Goal: Information Seeking & Learning: Learn about a topic

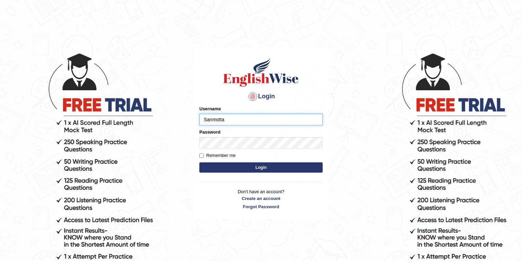
type input "Sanmotta"
click at [199, 162] on button "Login" at bounding box center [260, 167] width 123 height 10
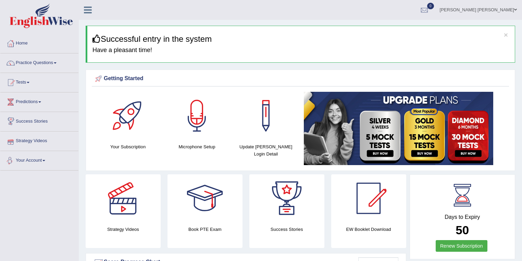
click at [56, 63] on span at bounding box center [55, 62] width 3 height 1
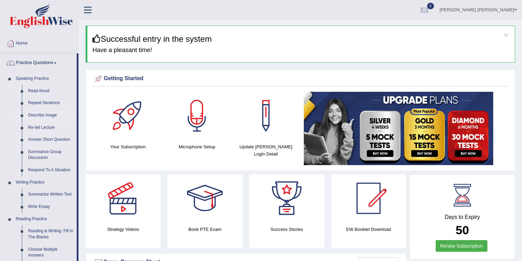
click at [49, 115] on link "Describe Image" at bounding box center [51, 115] width 52 height 12
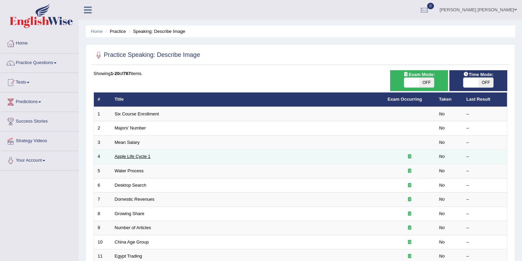
click at [127, 155] on link "Apple Life Cycle 1" at bounding box center [133, 156] width 36 height 5
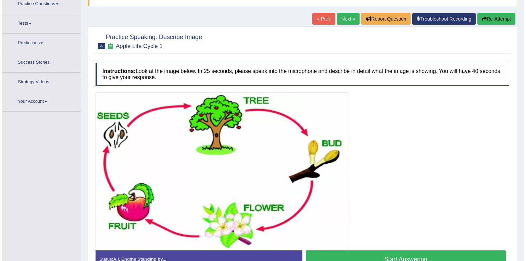
scroll to position [82, 0]
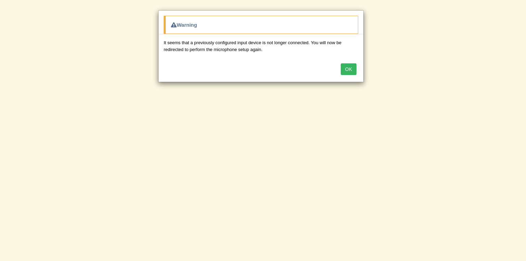
click at [347, 68] on button "OK" at bounding box center [349, 69] width 16 height 12
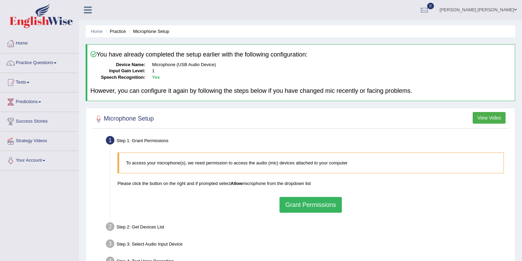
click at [309, 203] on button "Grant Permissions" at bounding box center [310, 205] width 62 height 16
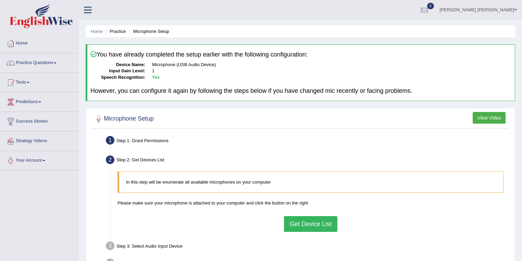
click at [313, 223] on button "Get Device List" at bounding box center [310, 224] width 53 height 16
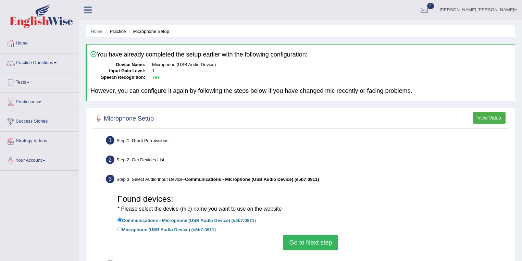
click at [312, 240] on button "Go to Next step" at bounding box center [310, 242] width 54 height 16
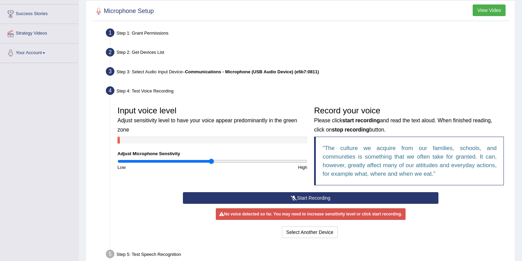
scroll to position [110, 0]
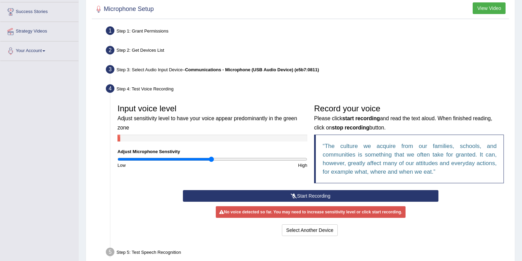
click at [297, 194] on button "Start Recording" at bounding box center [310, 196] width 255 height 12
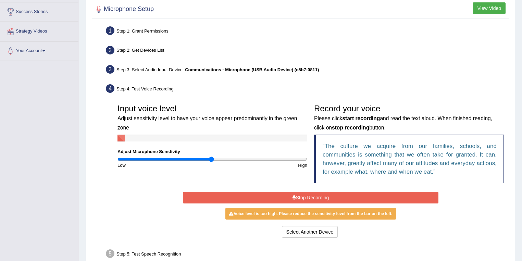
click at [343, 196] on button "Stop Recording" at bounding box center [310, 198] width 255 height 12
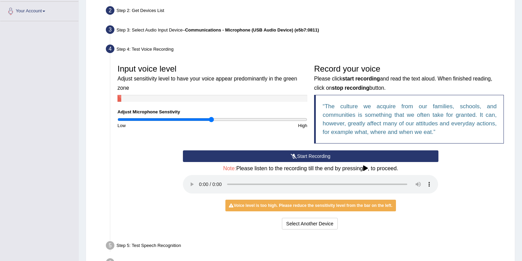
scroll to position [164, 0]
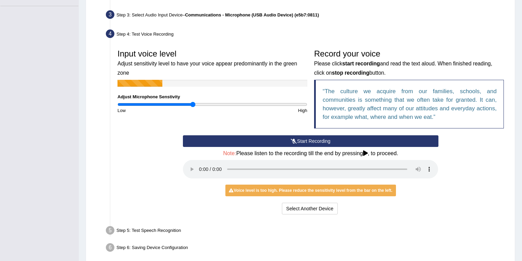
click at [193, 104] on input "range" at bounding box center [212, 104] width 190 height 5
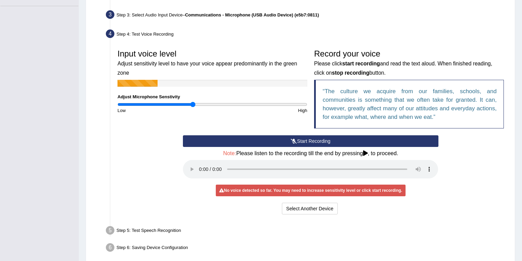
click at [190, 104] on input "range" at bounding box center [212, 104] width 190 height 5
type input "0.74"
click at [187, 104] on input "range" at bounding box center [212, 104] width 190 height 5
click at [302, 141] on button "Start Recording" at bounding box center [310, 141] width 255 height 12
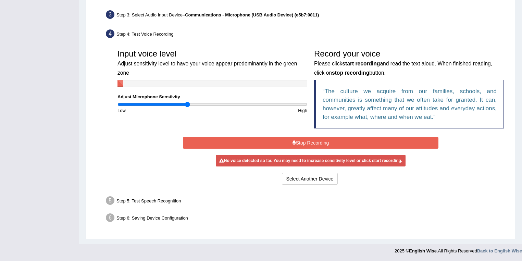
scroll to position [162, 0]
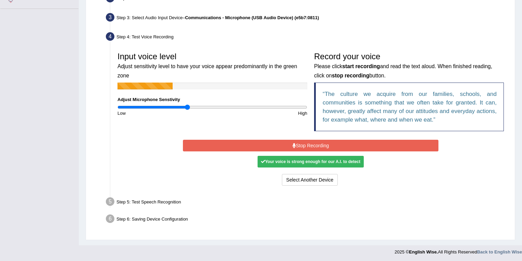
click at [404, 144] on button "Stop Recording" at bounding box center [310, 146] width 255 height 12
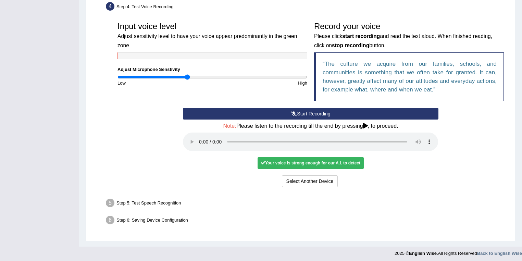
scroll to position [193, 0]
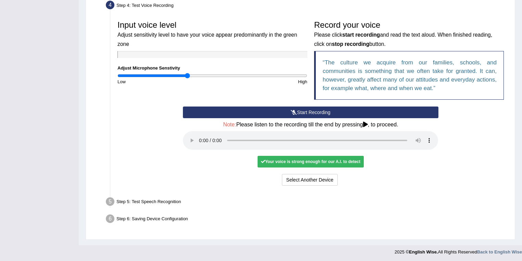
click at [165, 197] on div "Step 5: Test Speech Recognition" at bounding box center [307, 202] width 409 height 15
click at [167, 201] on div "Step 5: Test Speech Recognition" at bounding box center [307, 202] width 409 height 15
click at [170, 209] on ul "Step 1: Grant Permissions To access your microphone(s), we need permission to a…" at bounding box center [299, 84] width 413 height 286
click at [297, 161] on div "Your voice is strong enough for our A.I. to detect" at bounding box center [310, 162] width 106 height 12
click at [328, 182] on button "Select Another Device" at bounding box center [310, 180] width 56 height 12
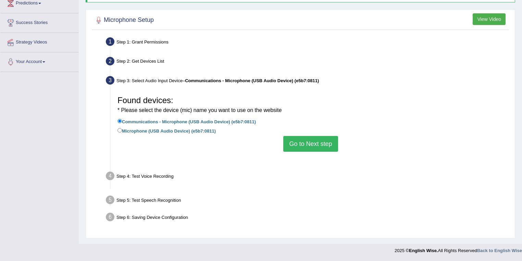
scroll to position [99, 0]
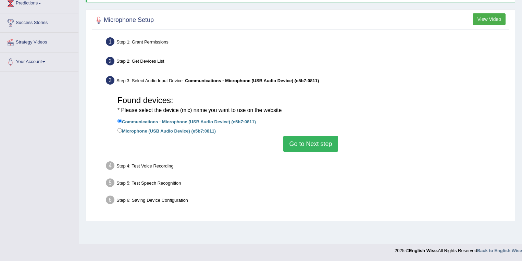
click at [322, 142] on button "Go to Next step" at bounding box center [310, 144] width 54 height 16
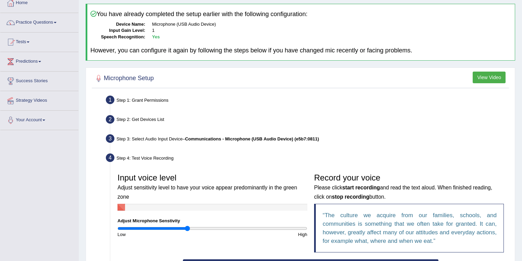
scroll to position [0, 0]
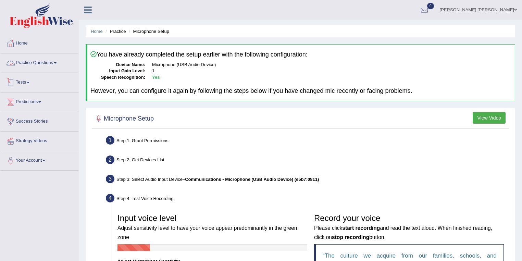
click at [18, 42] on link "Home" at bounding box center [39, 42] width 78 height 17
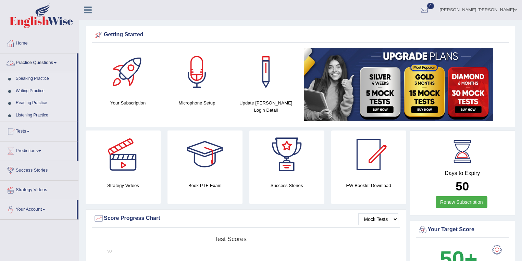
click at [56, 63] on span at bounding box center [55, 62] width 3 height 1
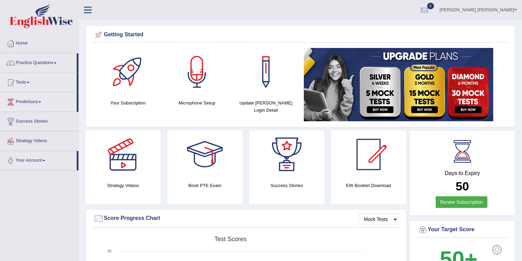
click at [56, 63] on span at bounding box center [55, 62] width 3 height 1
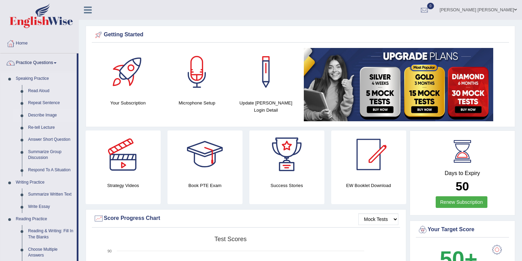
click at [49, 114] on link "Describe Image" at bounding box center [51, 115] width 52 height 12
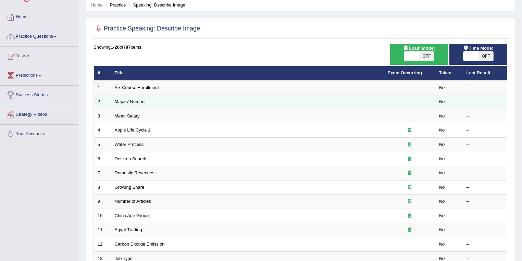
scroll to position [27, 0]
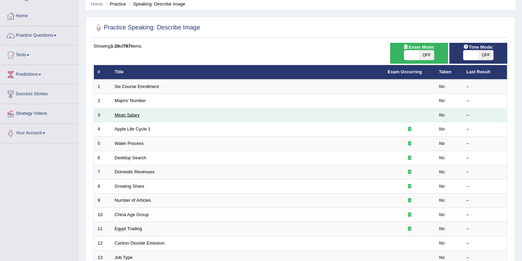
click at [135, 114] on link "Mean Salary" at bounding box center [127, 114] width 25 height 5
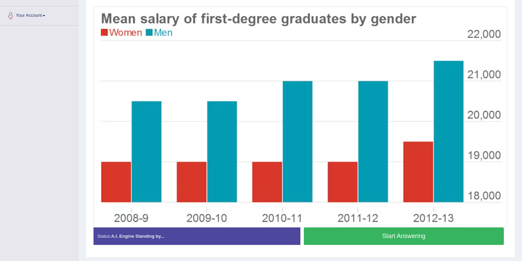
scroll to position [135, 0]
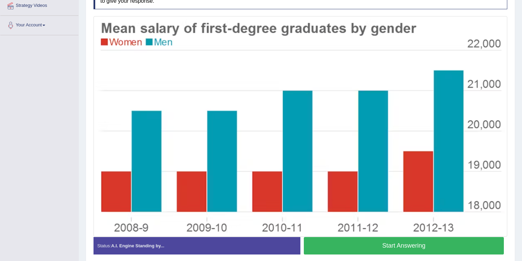
click at [26, 49] on div "Toggle navigation Home Practice Questions Speaking Practice Read Aloud Repeat S…" at bounding box center [261, 75] width 522 height 421
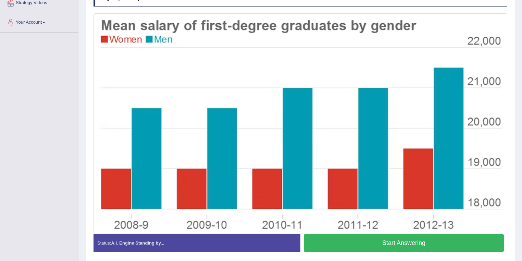
scroll to position [140, 0]
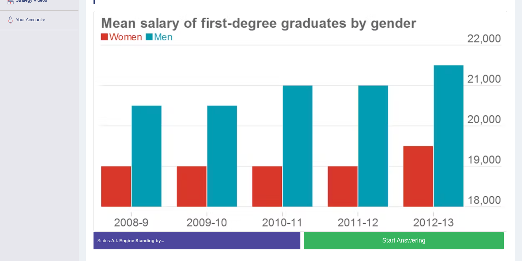
click at [385, 241] on button "Start Answering" at bounding box center [404, 240] width 200 height 17
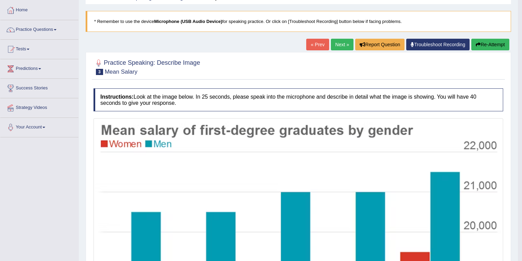
scroll to position [32, 0]
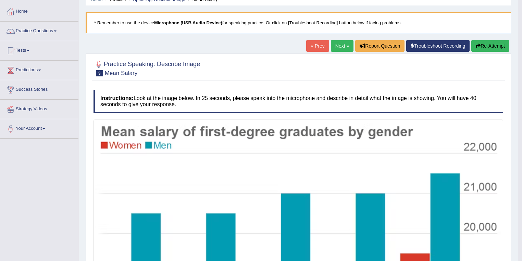
click at [485, 47] on button "Re-Attempt" at bounding box center [490, 46] width 38 height 12
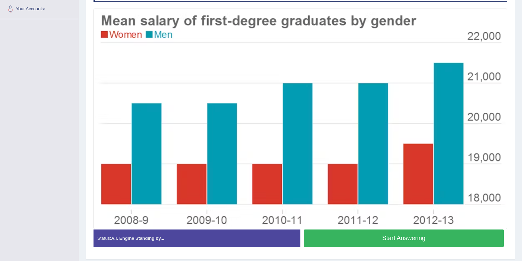
scroll to position [141, 0]
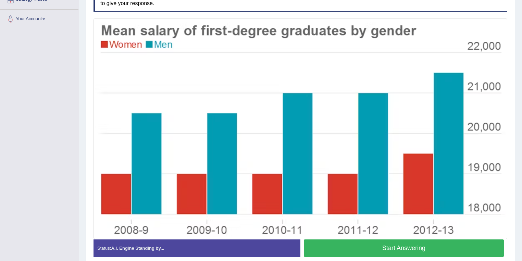
click at [375, 246] on button "Start Answering" at bounding box center [404, 247] width 200 height 17
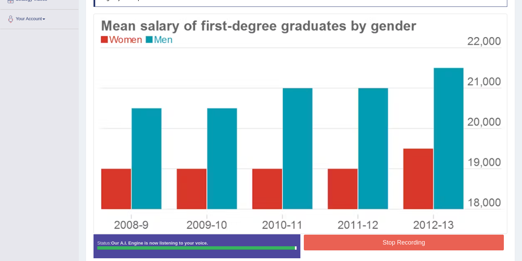
click at [397, 244] on button "Stop Recording" at bounding box center [404, 242] width 200 height 16
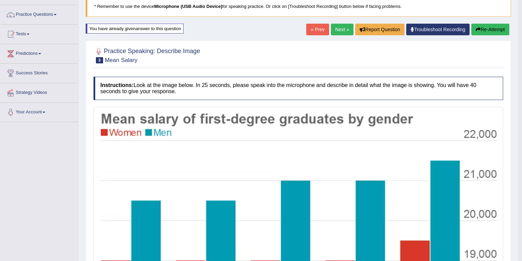
scroll to position [0, 0]
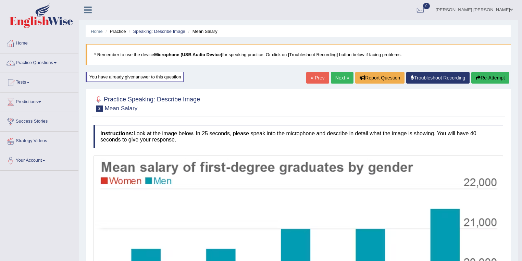
click at [341, 80] on link "Next »" at bounding box center [342, 78] width 23 height 12
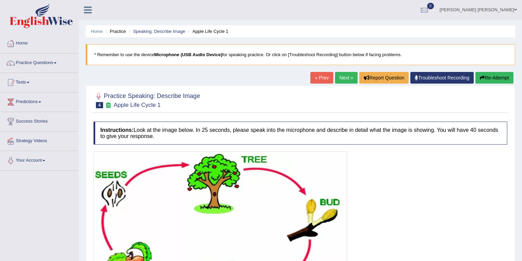
click at [343, 80] on link "Next »" at bounding box center [346, 78] width 23 height 12
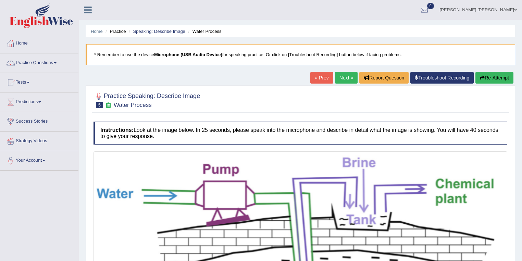
click at [342, 81] on link "Next »" at bounding box center [346, 78] width 23 height 12
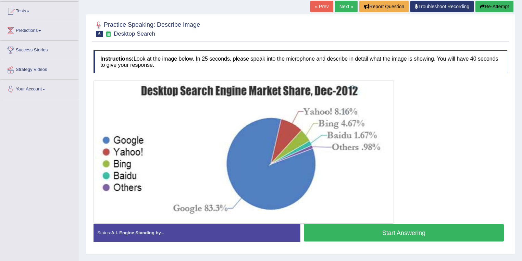
scroll to position [71, 0]
click at [372, 230] on button "Start Answering" at bounding box center [404, 232] width 200 height 17
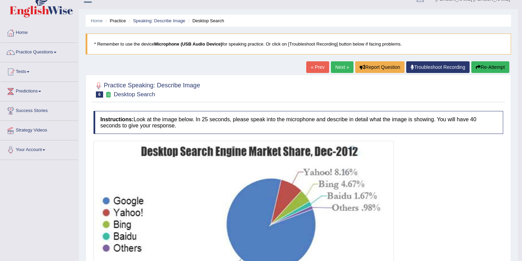
scroll to position [0, 0]
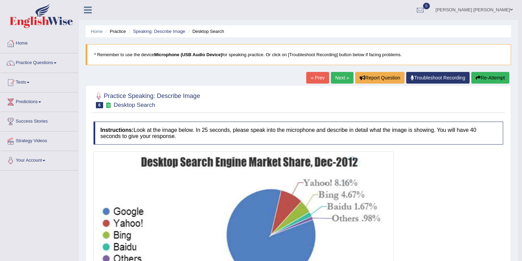
click at [491, 81] on button "Re-Attempt" at bounding box center [490, 78] width 38 height 12
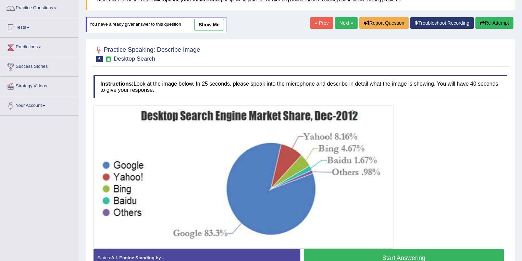
scroll to position [82, 0]
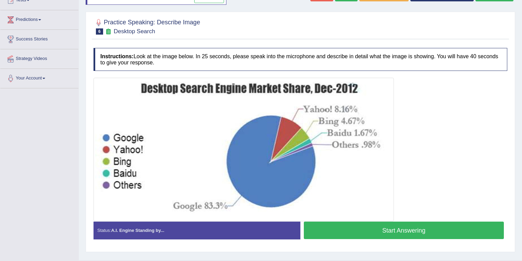
click at [341, 228] on button "Start Answering" at bounding box center [404, 229] width 200 height 17
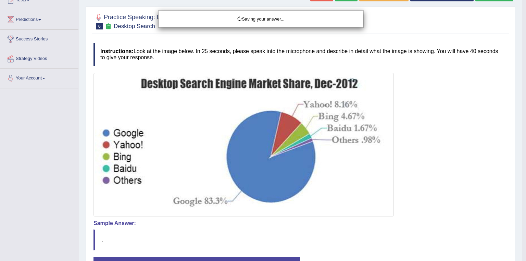
click at [353, 223] on div "Saving your answer..." at bounding box center [263, 130] width 526 height 261
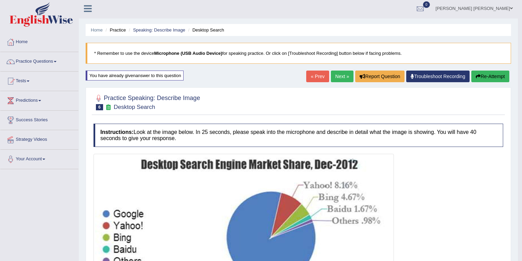
scroll to position [0, 0]
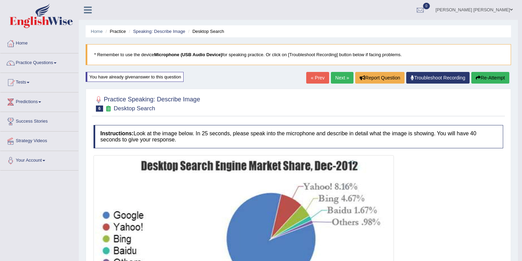
click at [483, 77] on button "Re-Attempt" at bounding box center [490, 78] width 38 height 12
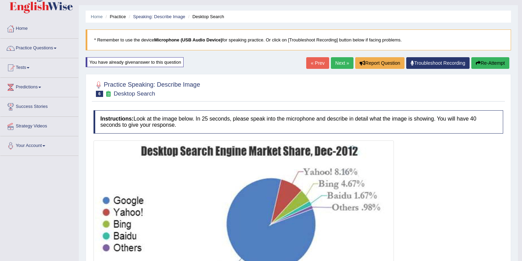
scroll to position [27, 0]
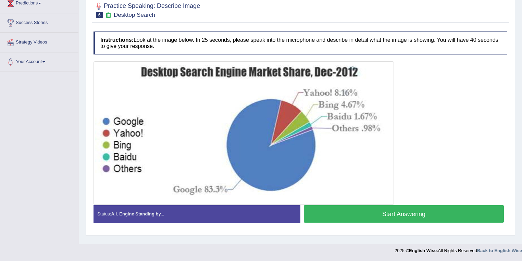
click at [371, 212] on button "Start Answering" at bounding box center [404, 213] width 200 height 17
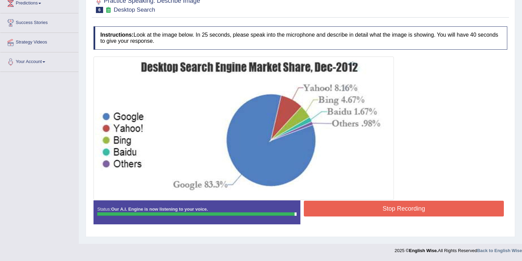
click at [371, 209] on button "Stop Recording" at bounding box center [404, 209] width 200 height 16
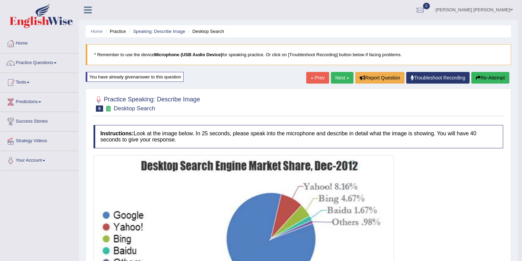
click at [339, 79] on link "Next »" at bounding box center [342, 78] width 23 height 12
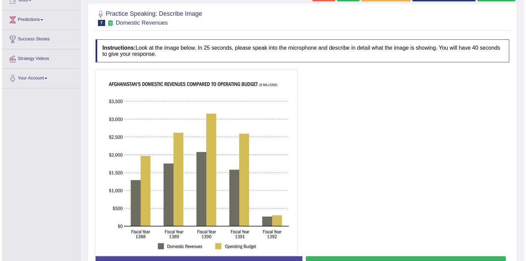
scroll to position [110, 0]
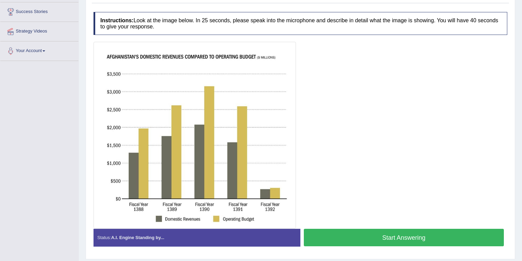
click at [347, 232] on button "Start Answering" at bounding box center [404, 237] width 200 height 17
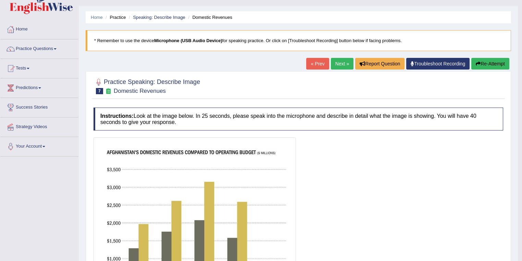
scroll to position [27, 0]
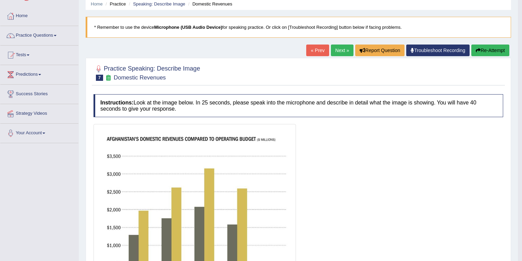
click at [485, 52] on button "Re-Attempt" at bounding box center [490, 50] width 38 height 12
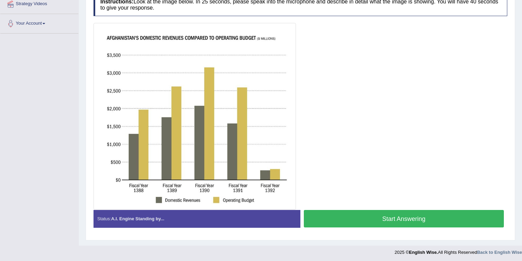
scroll to position [137, 0]
click at [356, 216] on button "Start Answering" at bounding box center [404, 218] width 200 height 17
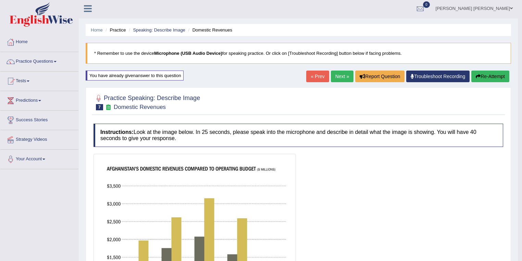
scroll to position [0, 0]
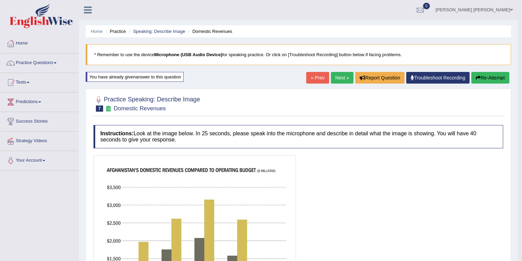
click at [491, 79] on button "Re-Attempt" at bounding box center [490, 78] width 38 height 12
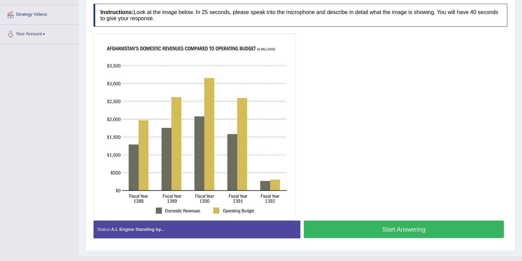
scroll to position [137, 0]
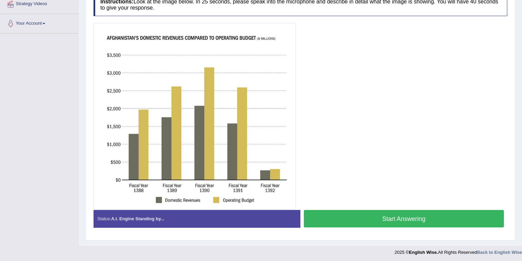
click at [359, 220] on button "Start Answering" at bounding box center [404, 218] width 200 height 17
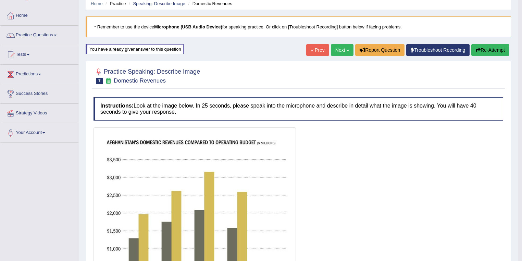
scroll to position [27, 0]
click at [337, 51] on link "Next »" at bounding box center [342, 50] width 23 height 12
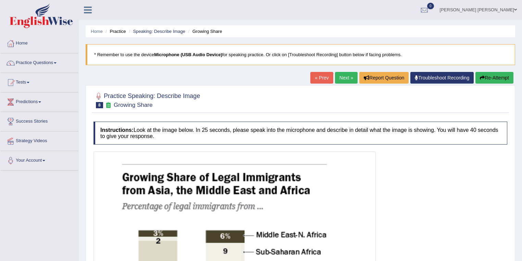
click at [515, 11] on span at bounding box center [515, 10] width 3 height 4
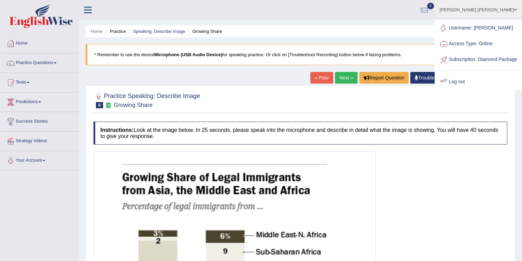
click at [471, 87] on link "Log out" at bounding box center [478, 82] width 86 height 16
